Goal: Information Seeking & Learning: Learn about a topic

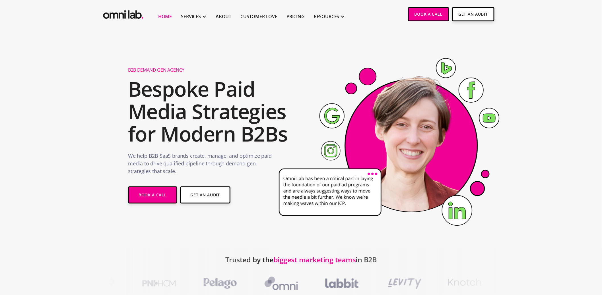
click at [255, 112] on h2 "Bespoke Paid Media Strategies for Modern B2Bs" at bounding box center [210, 112] width 164 height 68
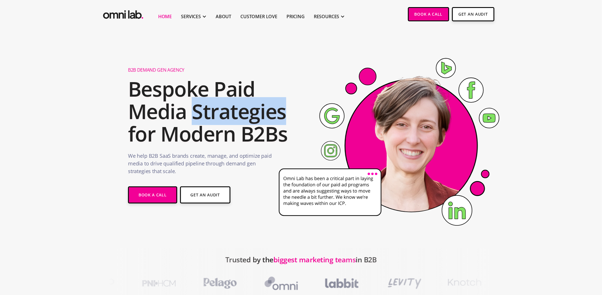
click at [255, 112] on h2 "Bespoke Paid Media Strategies for Modern B2Bs" at bounding box center [210, 112] width 164 height 68
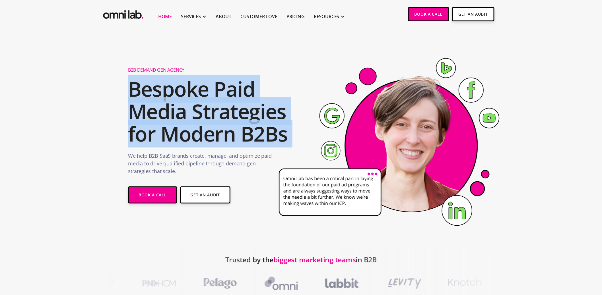
click at [255, 112] on h2 "Bespoke Paid Media Strategies for Modern B2Bs" at bounding box center [210, 112] width 164 height 68
click at [262, 115] on h2 "Bespoke Paid Media Strategies for Modern B2Bs" at bounding box center [210, 112] width 164 height 68
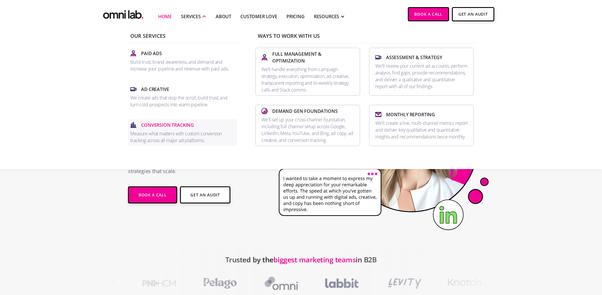
click at [190, 123] on p "Conversion Tracking" at bounding box center [167, 125] width 53 height 7
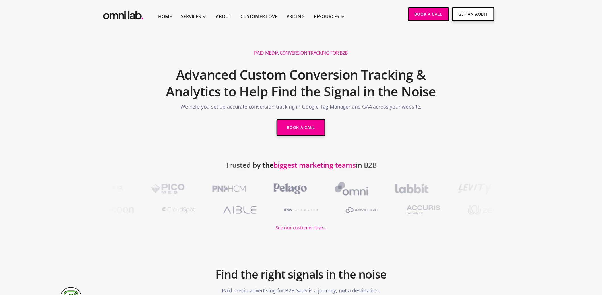
click at [275, 51] on h1 "Paid Media Conversion Tracking for B2B" at bounding box center [301, 53] width 94 height 6
click at [284, 51] on h1 "Paid Media Conversion Tracking for B2B" at bounding box center [301, 53] width 94 height 6
click at [289, 54] on h1 "Paid Media Conversion Tracking for B2B" at bounding box center [301, 53] width 94 height 6
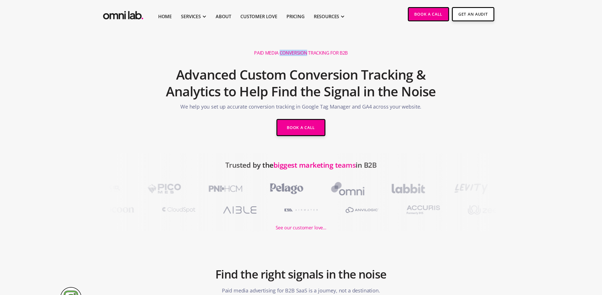
click at [289, 54] on h1 "Paid Media Conversion Tracking for B2B" at bounding box center [301, 53] width 94 height 6
click at [294, 54] on h1 "Paid Media Conversion Tracking for B2B" at bounding box center [301, 53] width 94 height 6
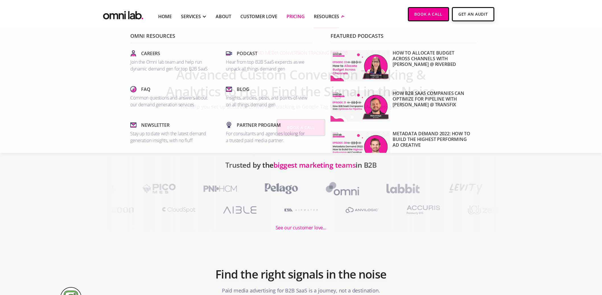
click at [295, 16] on link "Pricing" at bounding box center [295, 16] width 18 height 7
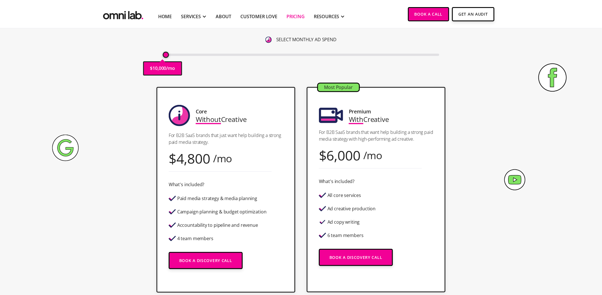
scroll to position [92, 0]
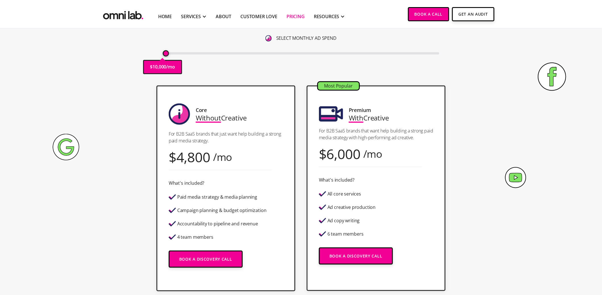
click at [218, 223] on div "Accountability to pipeline and revenue" at bounding box center [217, 224] width 81 height 5
click at [225, 223] on div "Accountability to pipeline and revenue" at bounding box center [217, 224] width 81 height 5
click at [218, 134] on p "For B2B SaaS brands that just want help building a strong paid media strategy." at bounding box center [226, 138] width 114 height 14
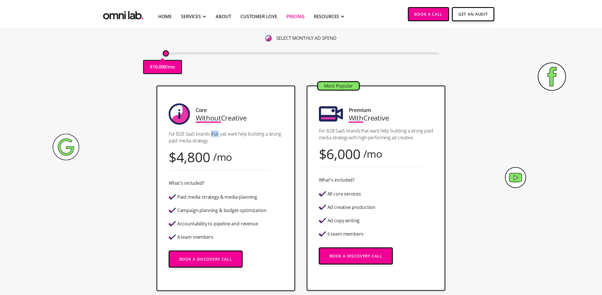
click at [218, 134] on p "For B2B SaaS brands that just want help building a strong paid media strategy." at bounding box center [226, 138] width 114 height 14
click at [220, 134] on p "For B2B SaaS brands that just want help building a strong paid media strategy." at bounding box center [226, 138] width 114 height 14
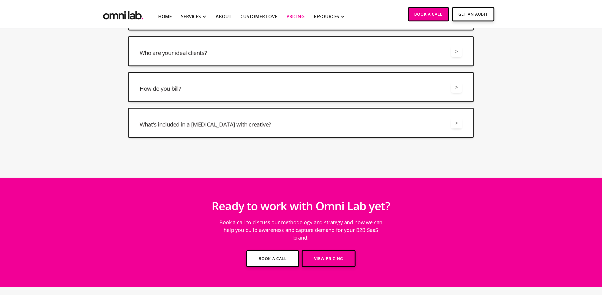
scroll to position [1513, 0]
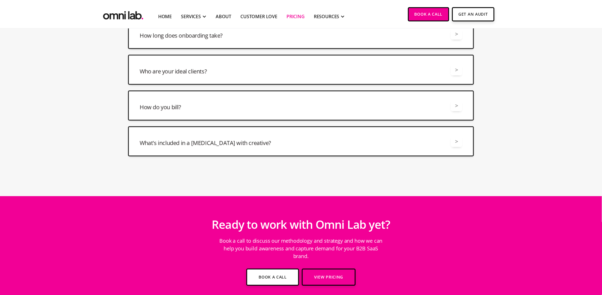
click at [321, 70] on div "Who are your ideal clients? >" at bounding box center [301, 69] width 323 height 11
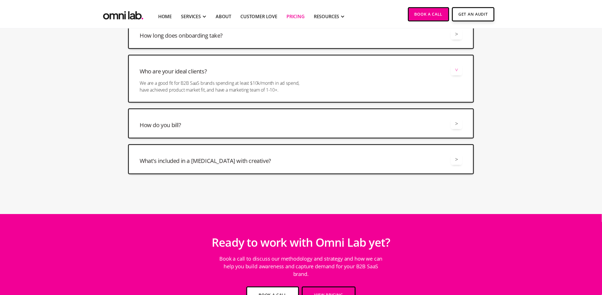
click at [322, 66] on div "Who are your ideal clients? >" at bounding box center [301, 69] width 323 height 11
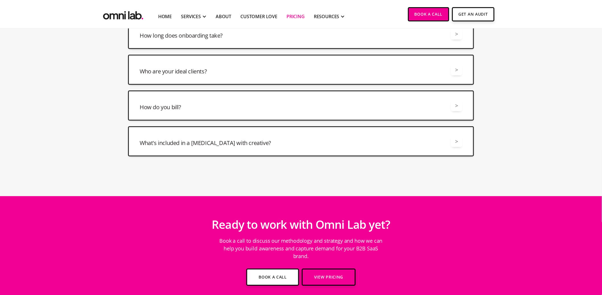
click at [312, 95] on div "How do you bill? > We bill monthly based on what you spent from the prior month." at bounding box center [301, 105] width 346 height 30
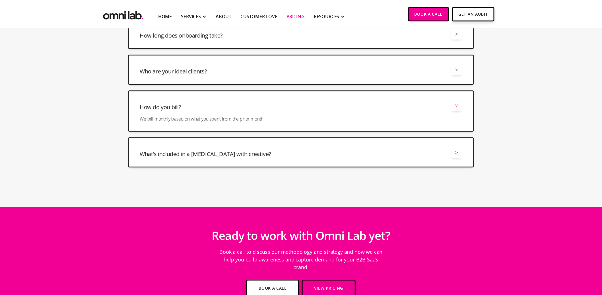
click at [312, 100] on div "How do you bill? >" at bounding box center [301, 105] width 323 height 11
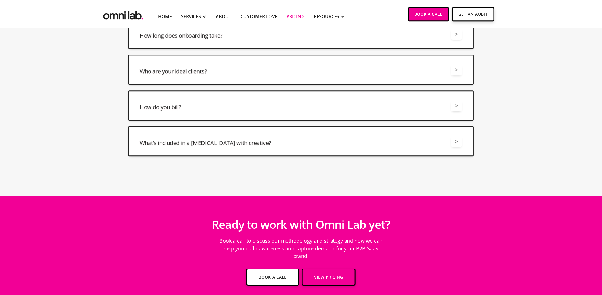
click at [305, 137] on div "What's included in a retainer with creative? >" at bounding box center [301, 141] width 323 height 11
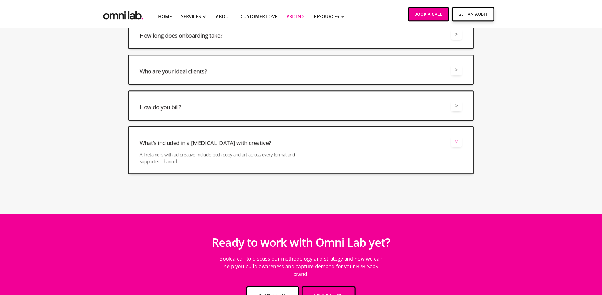
click at [305, 137] on div "What's included in a retainer with creative? >" at bounding box center [301, 141] width 323 height 11
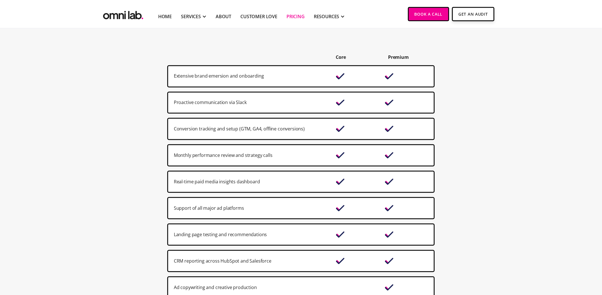
scroll to position [362, 0]
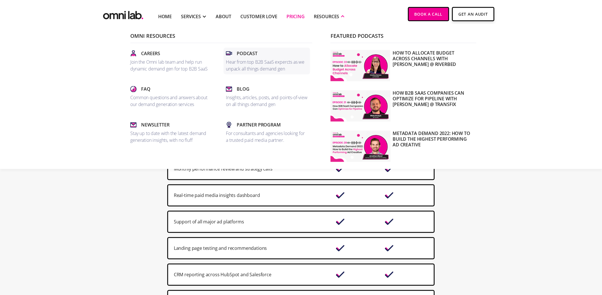
click at [279, 56] on div "Podcast" at bounding box center [267, 53] width 82 height 7
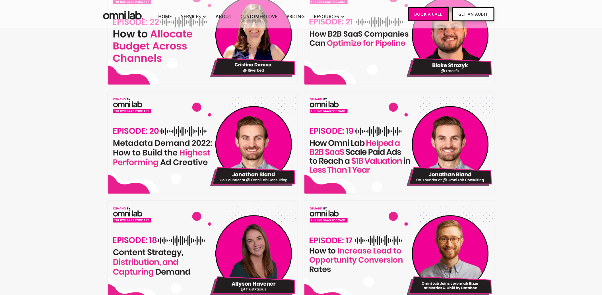
scroll to position [245, 0]
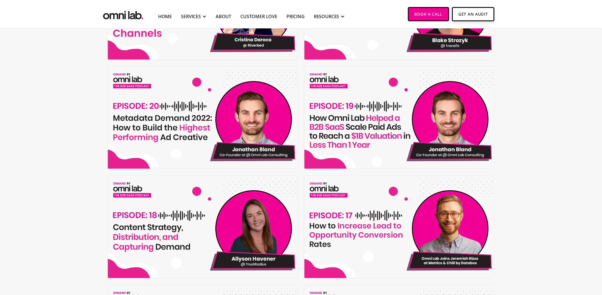
click at [381, 105] on img at bounding box center [400, 118] width 192 height 103
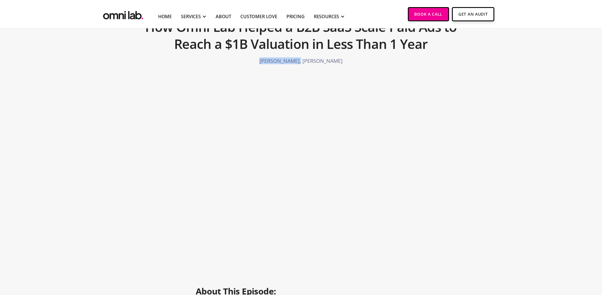
drag, startPoint x: 305, startPoint y: 60, endPoint x: 256, endPoint y: 61, distance: 48.7
click at [256, 61] on p "Jonathan Bland, Jason Steele" at bounding box center [301, 60] width 346 height 5
copy p "Jonathan Bland"
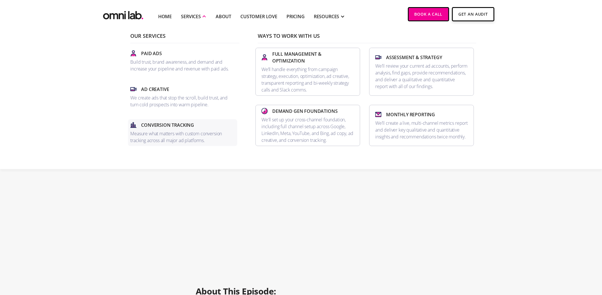
click at [207, 124] on div "Conversion Tracking" at bounding box center [182, 125] width 105 height 7
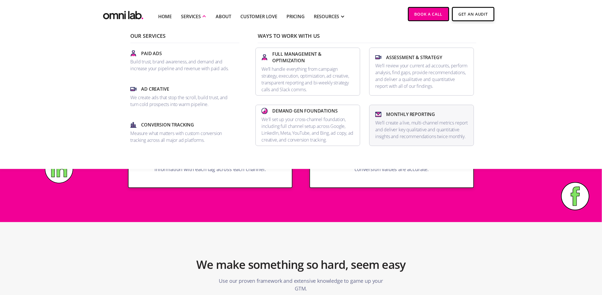
click at [455, 111] on div "Monthly Reporting" at bounding box center [421, 114] width 93 height 7
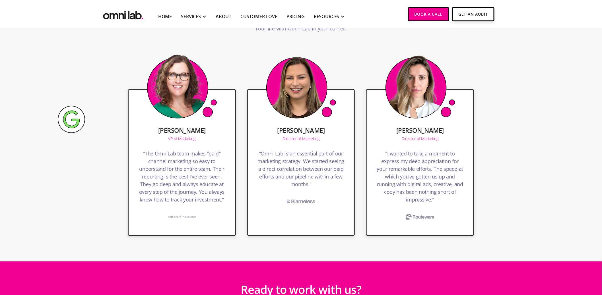
scroll to position [1291, 0]
